Goal: Find specific page/section: Find specific page/section

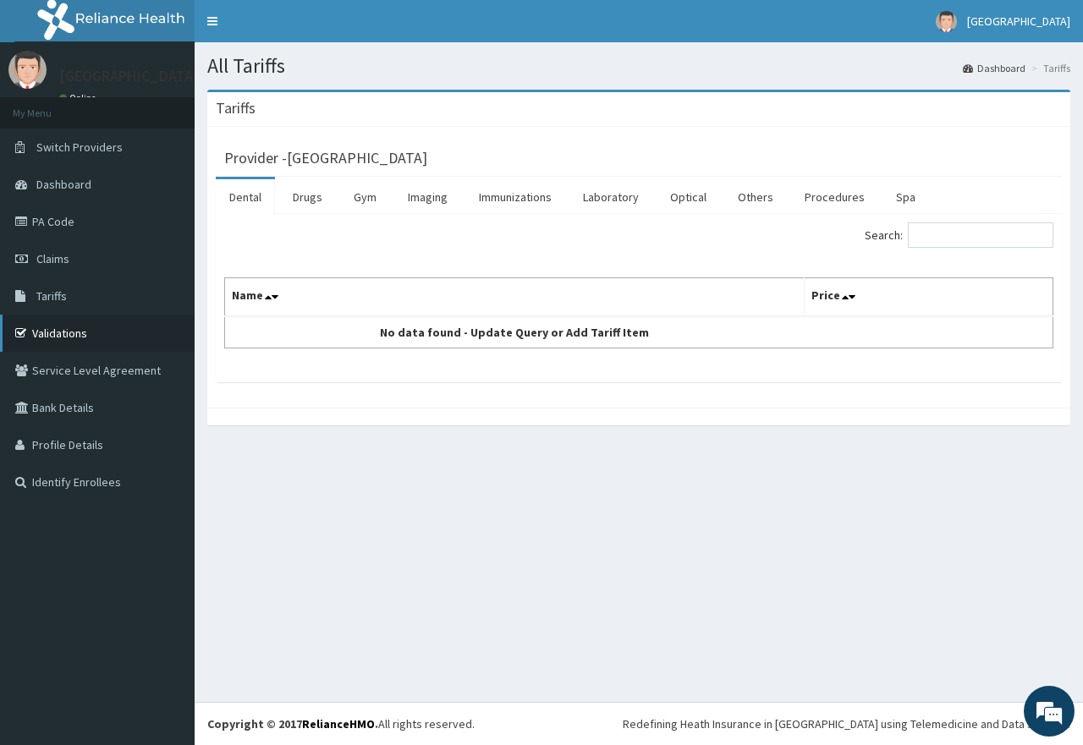
click at [78, 327] on link "Validations" at bounding box center [97, 333] width 195 height 37
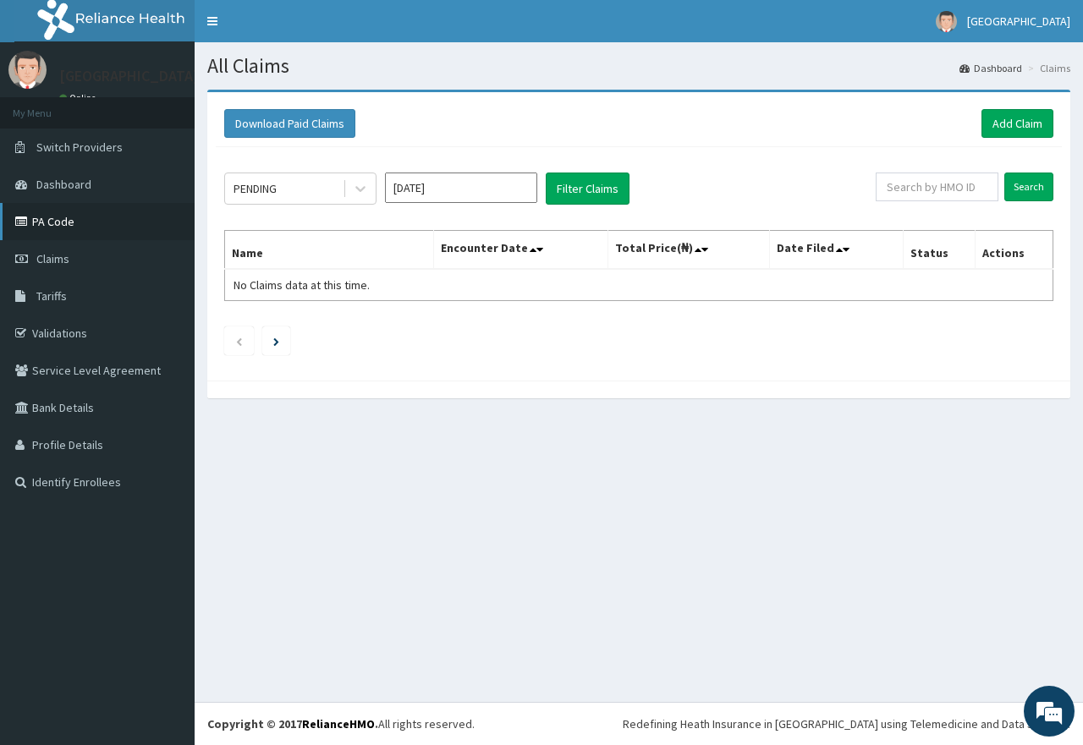
click at [81, 220] on link "PA Code" at bounding box center [97, 221] width 195 height 37
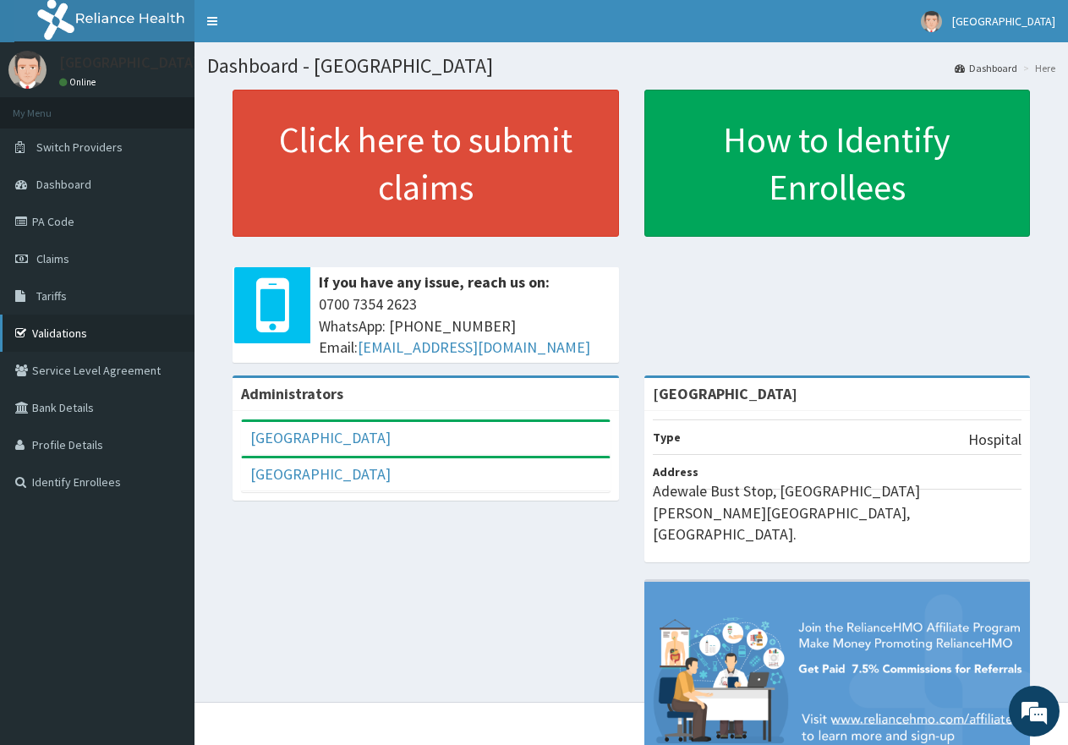
click at [45, 331] on link "Validations" at bounding box center [97, 333] width 195 height 37
